Goal: Task Accomplishment & Management: Complete application form

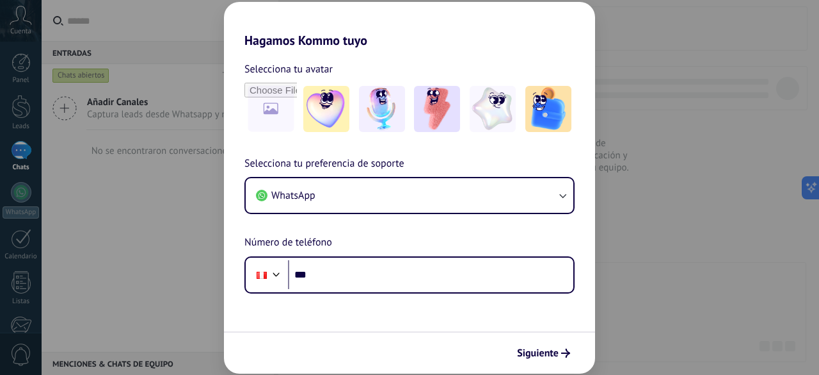
click at [702, 270] on div "Hagamos Kommo tuyo Selecciona tu avatar Selecciona tu preferencia de soporte Wh…" at bounding box center [409, 187] width 819 height 375
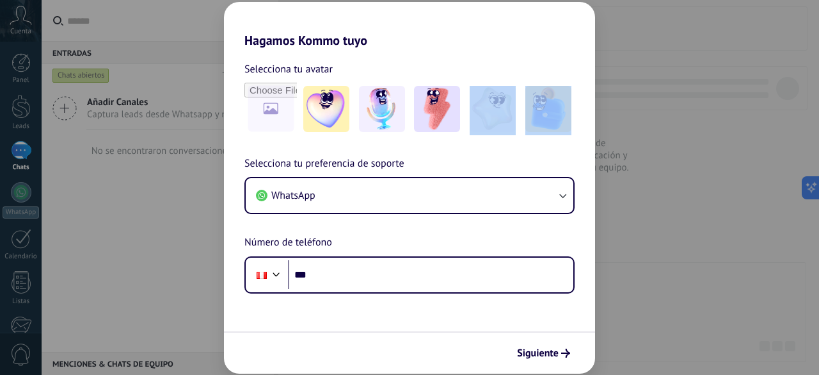
click at [702, 270] on div "Hagamos Kommo tuyo Selecciona tu avatar Selecciona tu preferencia de soporte Wh…" at bounding box center [409, 187] width 819 height 375
click at [553, 355] on span "Siguiente" at bounding box center [538, 352] width 42 height 9
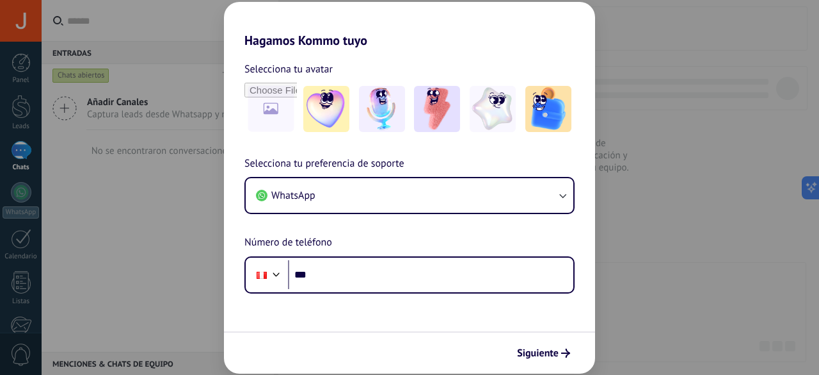
click at [24, 150] on div "Hagamos Kommo tuyo Selecciona tu avatar Selecciona tu preferencia de soporte Wh…" at bounding box center [409, 187] width 819 height 375
